Goal: Task Accomplishment & Management: Use online tool/utility

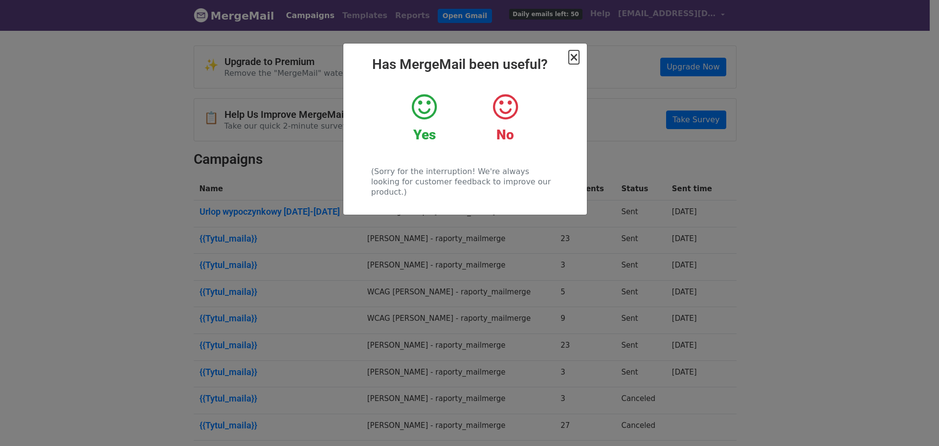
click at [576, 59] on span "×" at bounding box center [574, 57] width 10 height 14
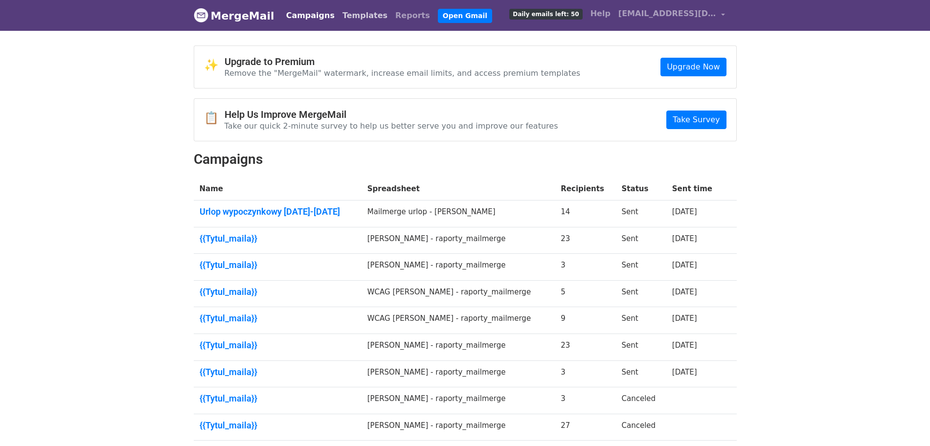
click at [350, 15] on link "Templates" at bounding box center [364, 16] width 53 height 20
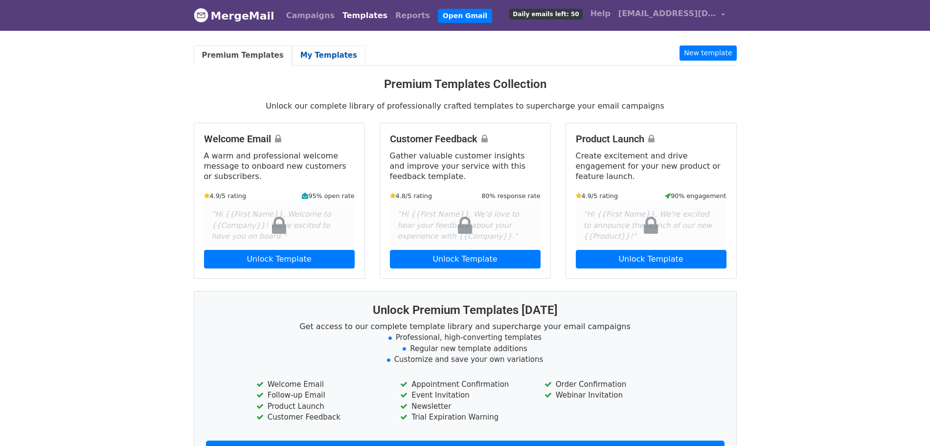
click at [318, 60] on link "My Templates" at bounding box center [328, 55] width 73 height 20
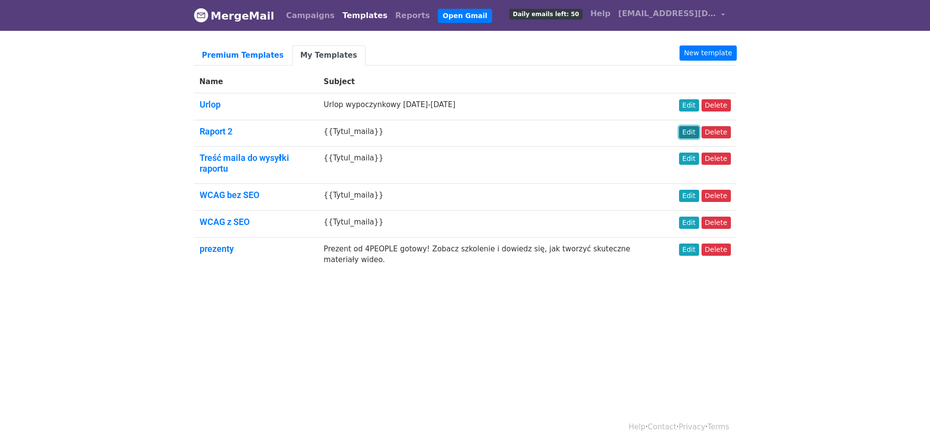
click at [688, 132] on link "Edit" at bounding box center [689, 132] width 20 height 12
click at [696, 159] on link "Edit" at bounding box center [689, 159] width 20 height 12
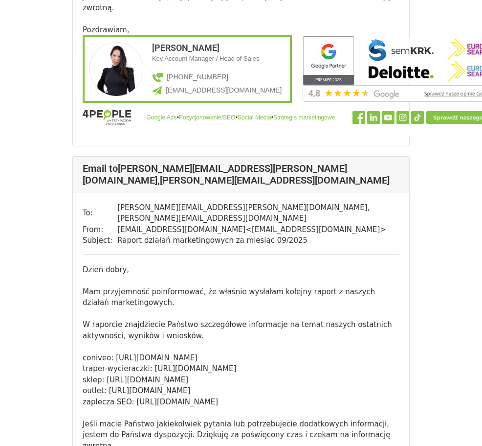
scroll to position [334, 0]
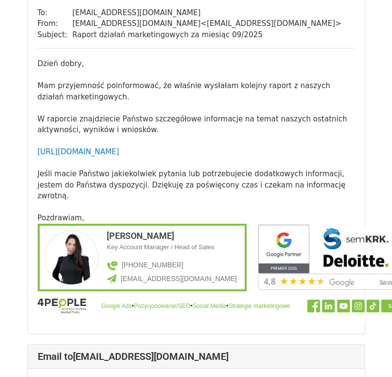
scroll to position [122, 0]
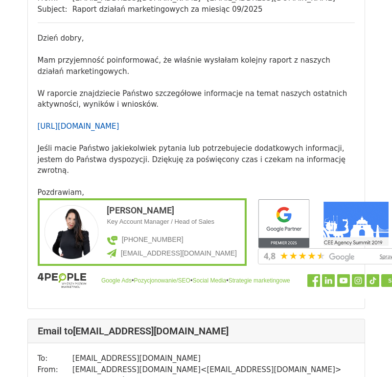
drag, startPoint x: 153, startPoint y: 135, endPoint x: 37, endPoint y: 128, distance: 115.7
click at [38, 128] on div "Dzień dobry, Mam przyjemność poinformować, że właśnie wysłałam kolejny raport z…" at bounding box center [196, 104] width 317 height 143
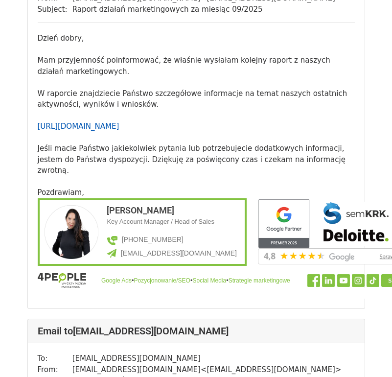
copy link "https://lookerstudio.google.com/reporting/16149bb6-f6ff-4304-8e25-8be648118899/…"
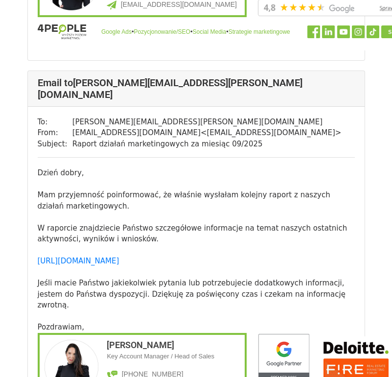
scroll to position [4585, 0]
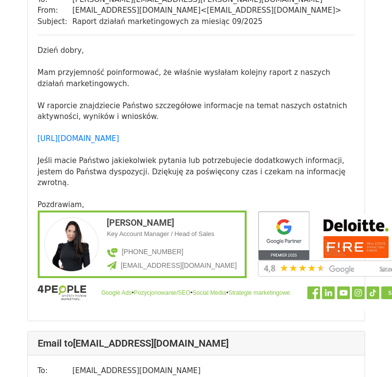
drag, startPoint x: 154, startPoint y: 117, endPoint x: 25, endPoint y: 102, distance: 129.6
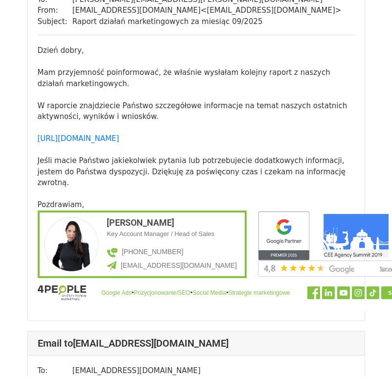
click at [25, 102] on div "Email to biuro@grawernia.pl To: biuro@grawernia.pl From: m.smuga@4people.pl < m…" at bounding box center [196, 157] width 352 height 9344
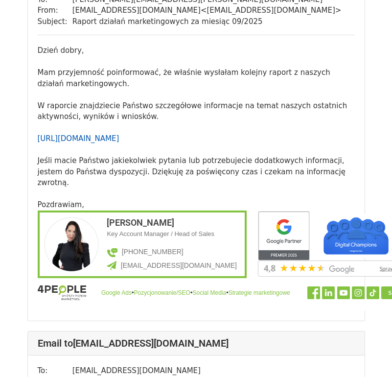
copy link "https://lookerstudio.google.com/reporting/8b9a1fb0-0f37-414e-8597-c203759a59e2/…"
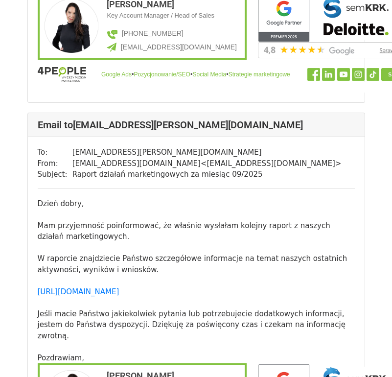
scroll to position [7825, 0]
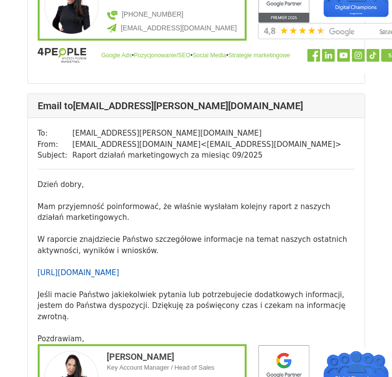
drag, startPoint x: 153, startPoint y: 190, endPoint x: 38, endPoint y: 181, distance: 115.2
click at [38, 181] on div "Dzień dobry, Mam przyjemność poinformować, że właśnie wysłałam kolejny raport z…" at bounding box center [196, 250] width 317 height 143
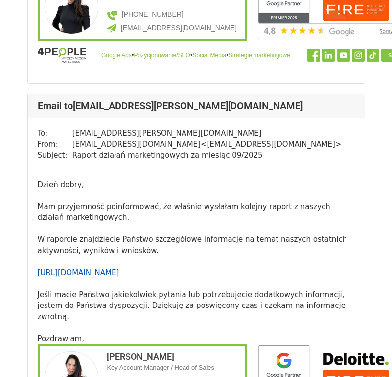
copy link "https://lookerstudio.google.com/u/0/reporting/711d67d9-4d60-49ff-b0f5-dfd6e2533…"
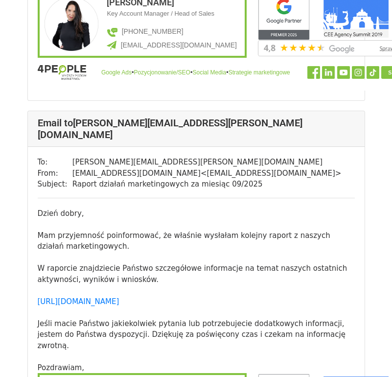
scroll to position [8558, 0]
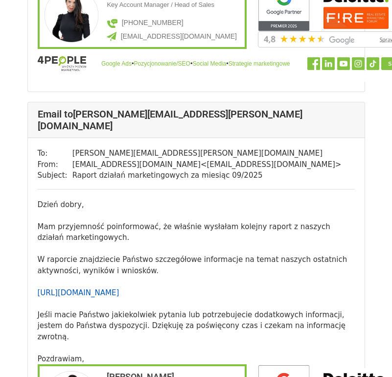
drag, startPoint x: 158, startPoint y: 197, endPoint x: 37, endPoint y: 192, distance: 120.9
click at [38, 199] on div "Dzień dobry, Mam przyjemność poinformować, że właśnie wysłałam kolejny raport z…" at bounding box center [196, 270] width 317 height 143
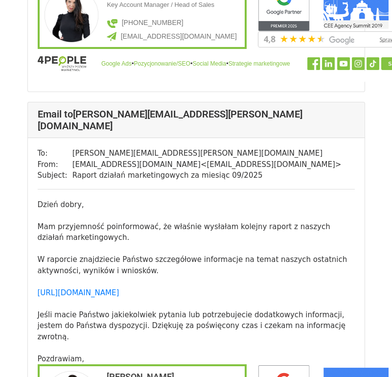
copy link "https://lookerstudio.google.com/u/0/reporting/394c3a5b-5842-4a8d-a8b6-bde91dc63…"
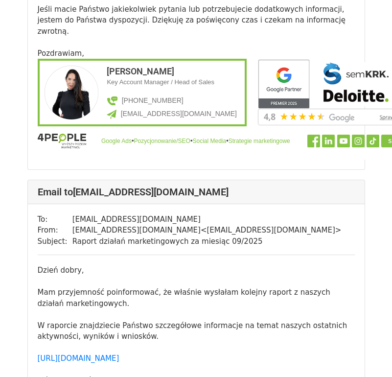
scroll to position [8864, 0]
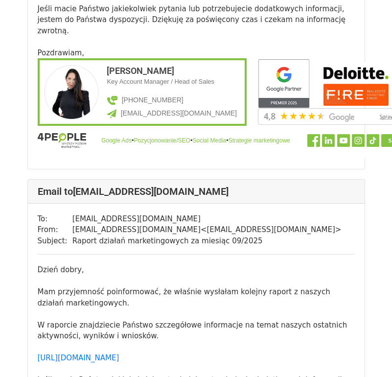
drag, startPoint x: 154, startPoint y: 266, endPoint x: 37, endPoint y: 258, distance: 117.7
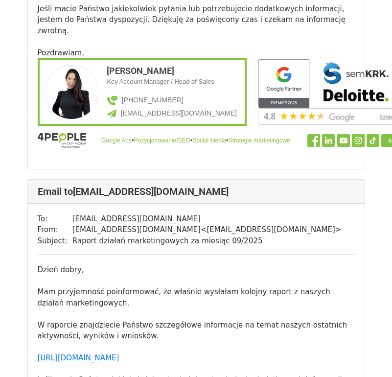
click at [37, 258] on div "To: justyna.krotki@sc.eurofinseu.com From: m.smuga@4people.pl < m.smuga@4people…" at bounding box center [196, 371] width 336 height 336
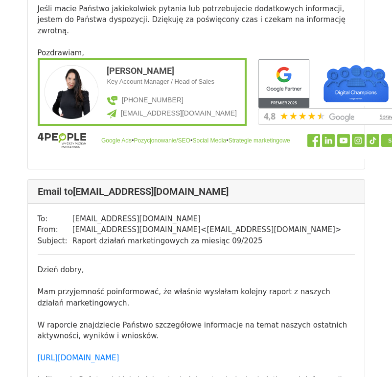
copy link "https://lookerstudio.google.com/u/1/reporting/f1739966-0609-4a12-8f8d-955a15829…"
